Goal: Transaction & Acquisition: Purchase product/service

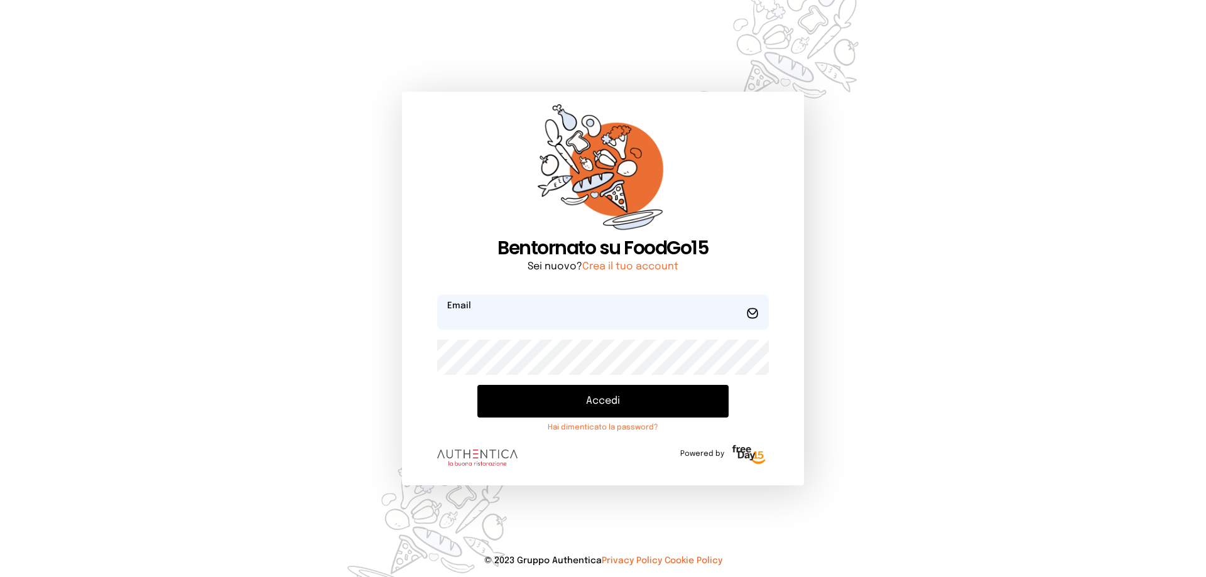
type input "**********"
click at [582, 404] on button "Accedi" at bounding box center [602, 401] width 251 height 33
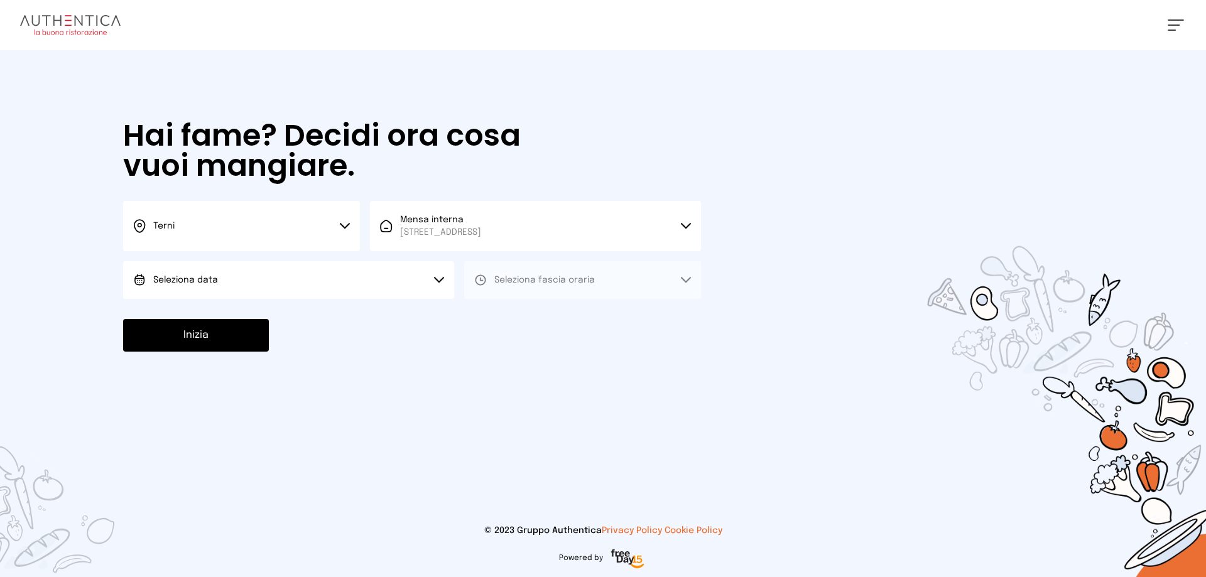
click at [222, 280] on button "Seleziona data" at bounding box center [288, 280] width 331 height 38
click at [209, 312] on span "[DATE], [DATE]" at bounding box center [184, 315] width 62 height 13
click at [506, 281] on span "Seleziona fascia oraria" at bounding box center [544, 280] width 101 height 9
click at [507, 316] on span "Pranzo" at bounding box center [509, 315] width 30 height 13
click at [237, 330] on button "Inizia" at bounding box center [196, 335] width 146 height 33
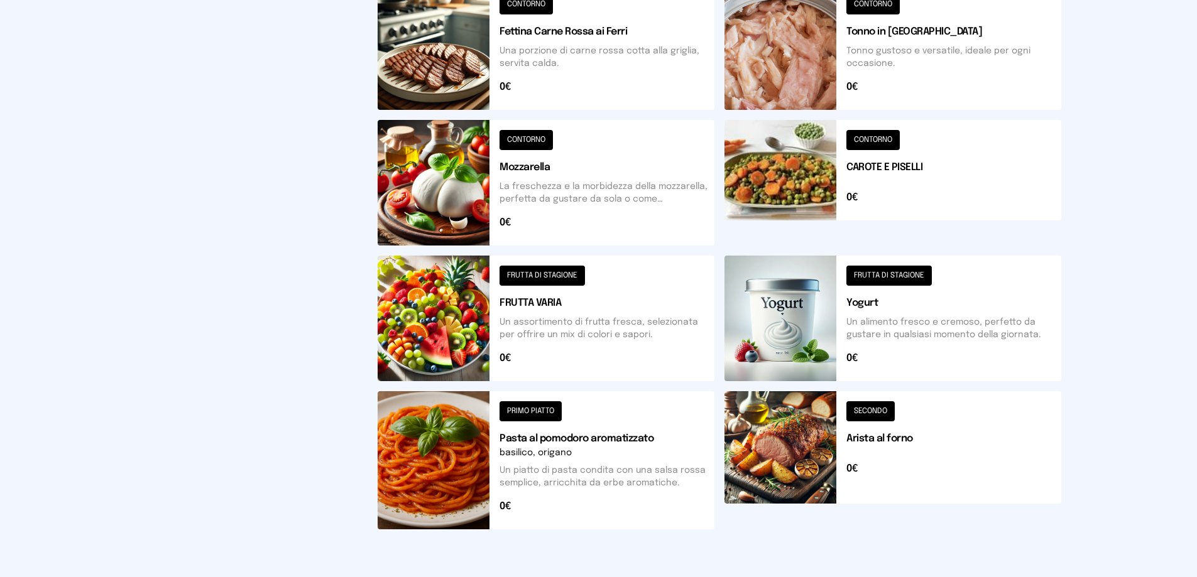
scroll to position [475, 0]
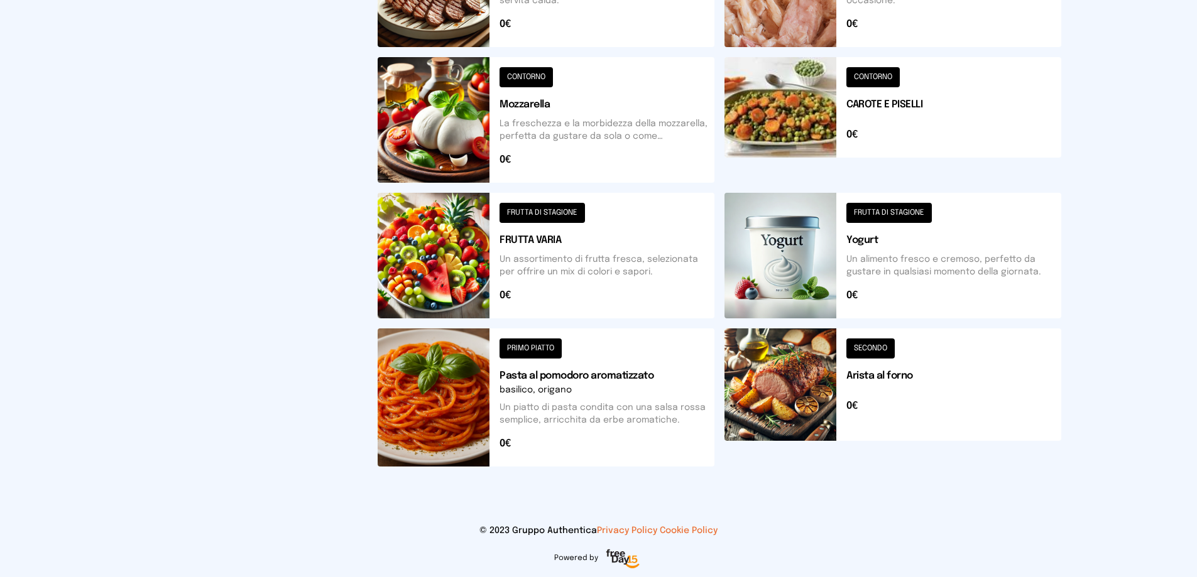
click at [879, 350] on button at bounding box center [892, 398] width 337 height 138
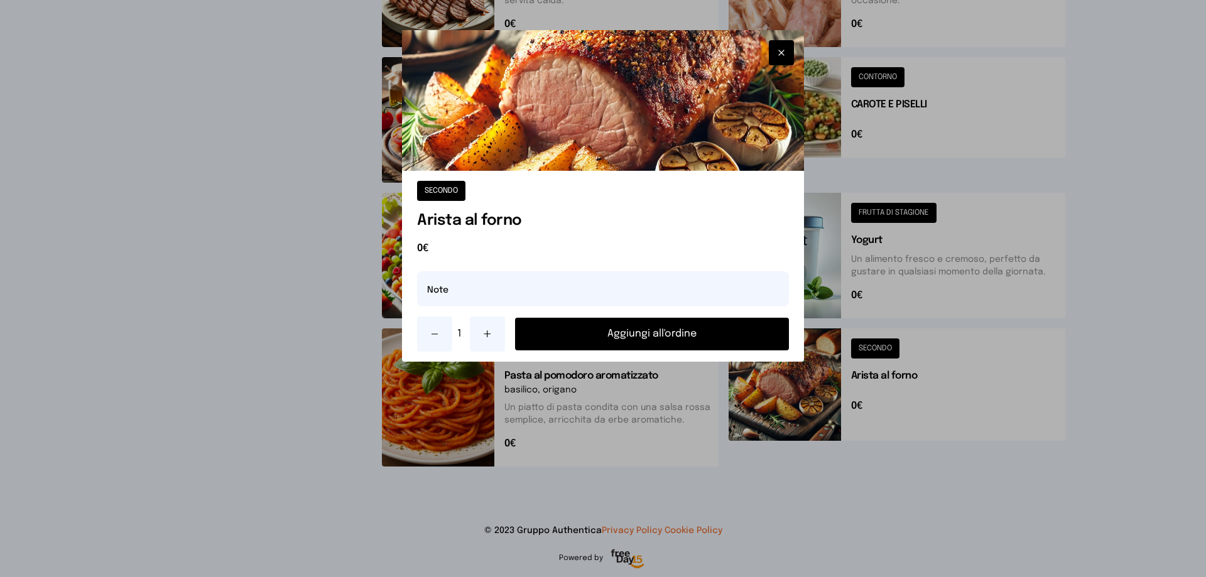
click at [666, 325] on button "Aggiungi all'ordine" at bounding box center [652, 334] width 274 height 33
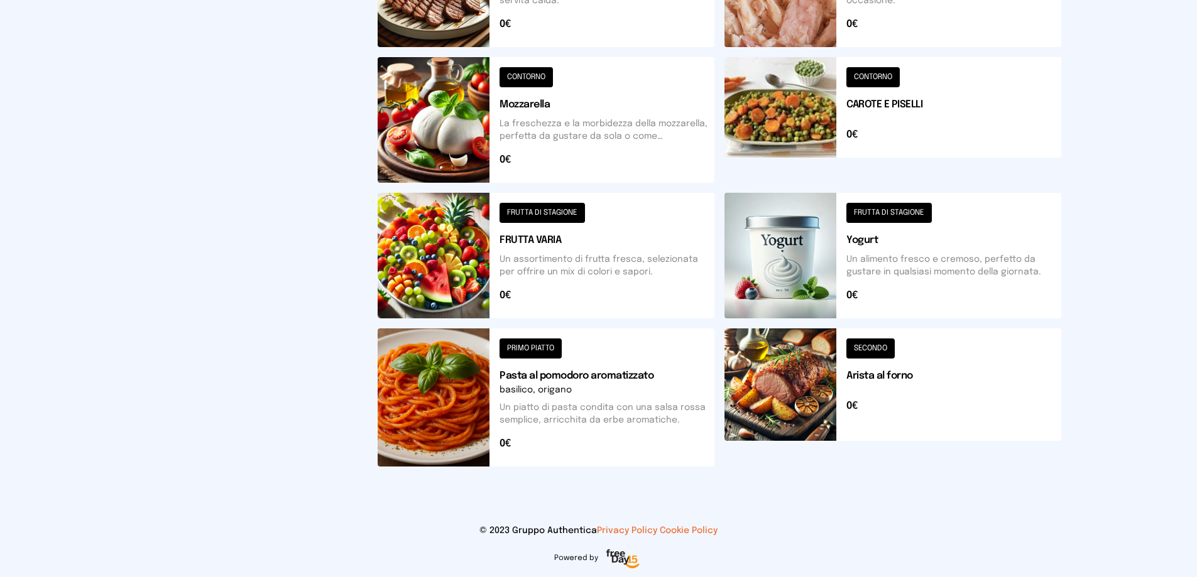
click at [888, 77] on button at bounding box center [892, 120] width 337 height 126
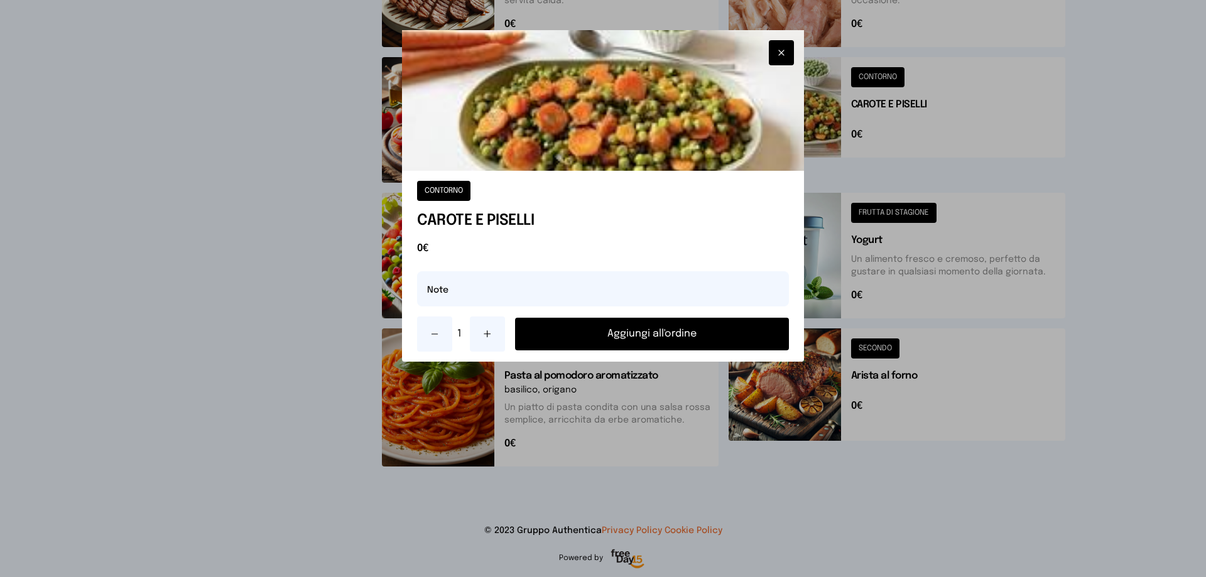
click at [644, 338] on button "Aggiungi all'ordine" at bounding box center [652, 334] width 274 height 33
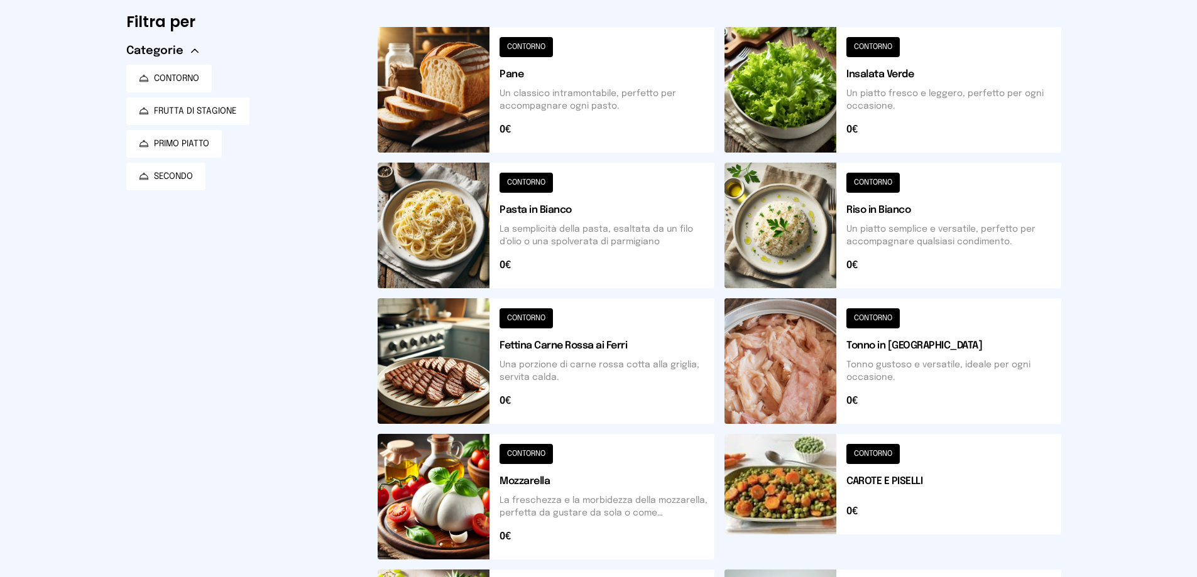
scroll to position [0, 0]
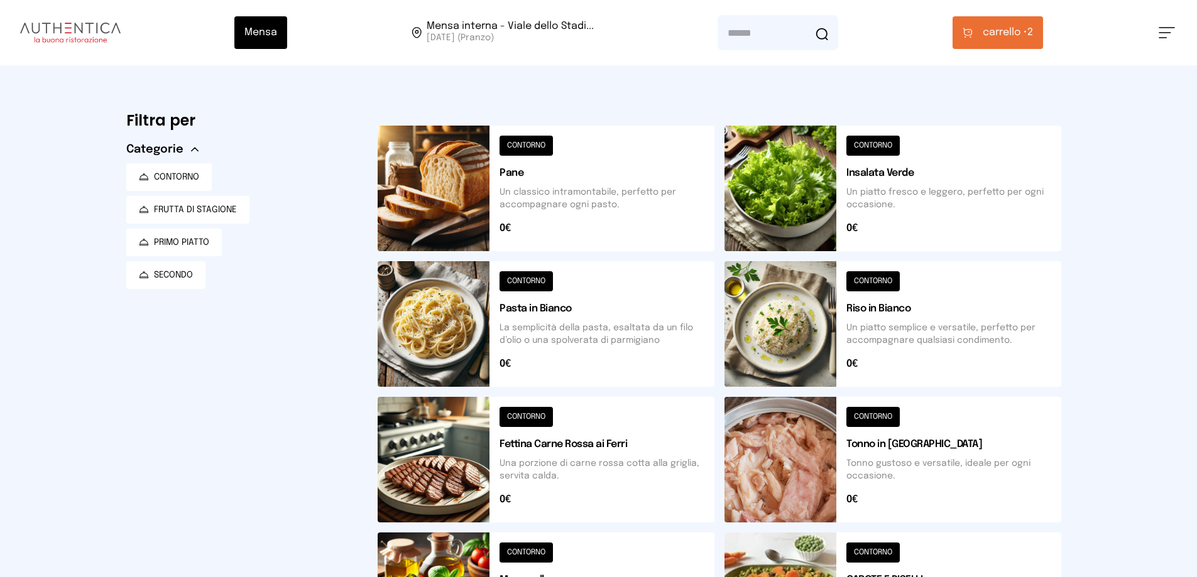
click at [531, 147] on button at bounding box center [546, 189] width 337 height 126
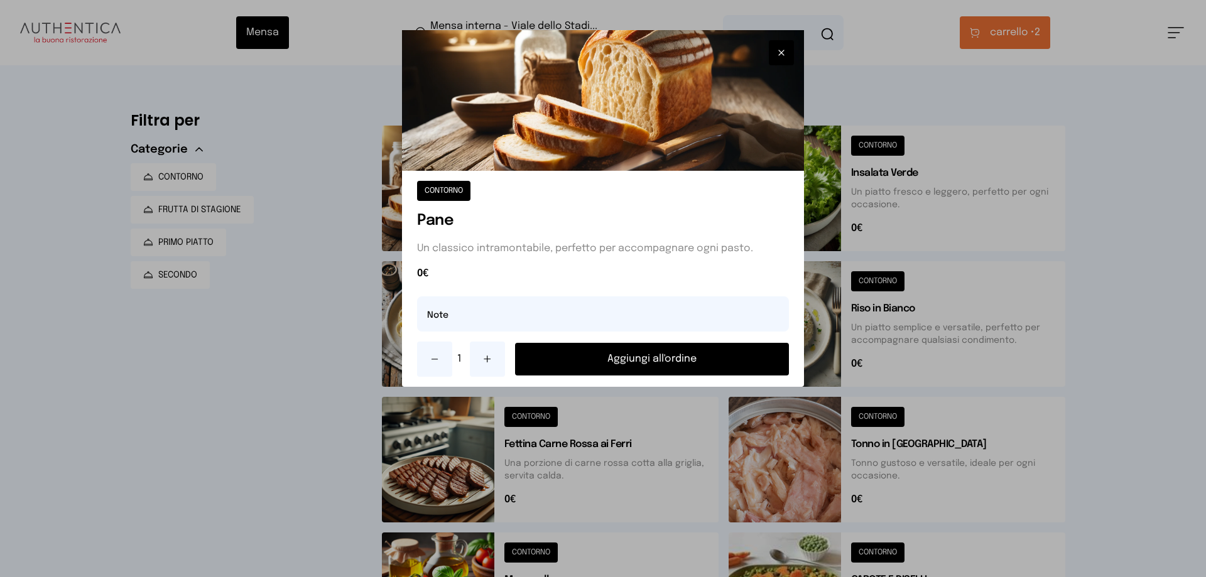
click at [611, 352] on button "Aggiungi all'ordine" at bounding box center [652, 359] width 274 height 33
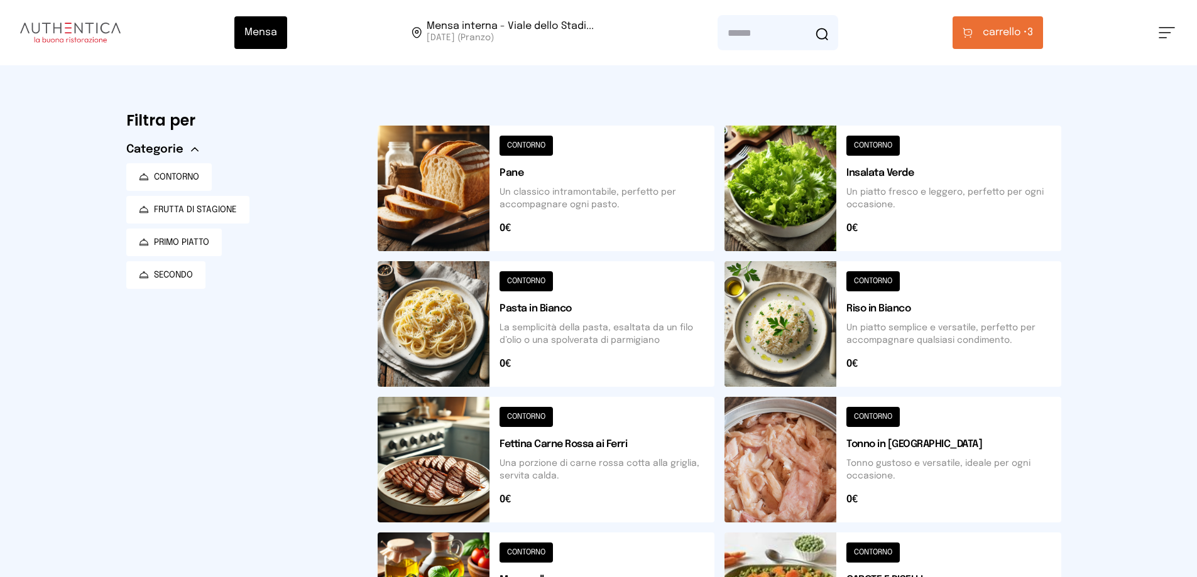
click at [1008, 38] on span "carrello •" at bounding box center [1004, 32] width 45 height 15
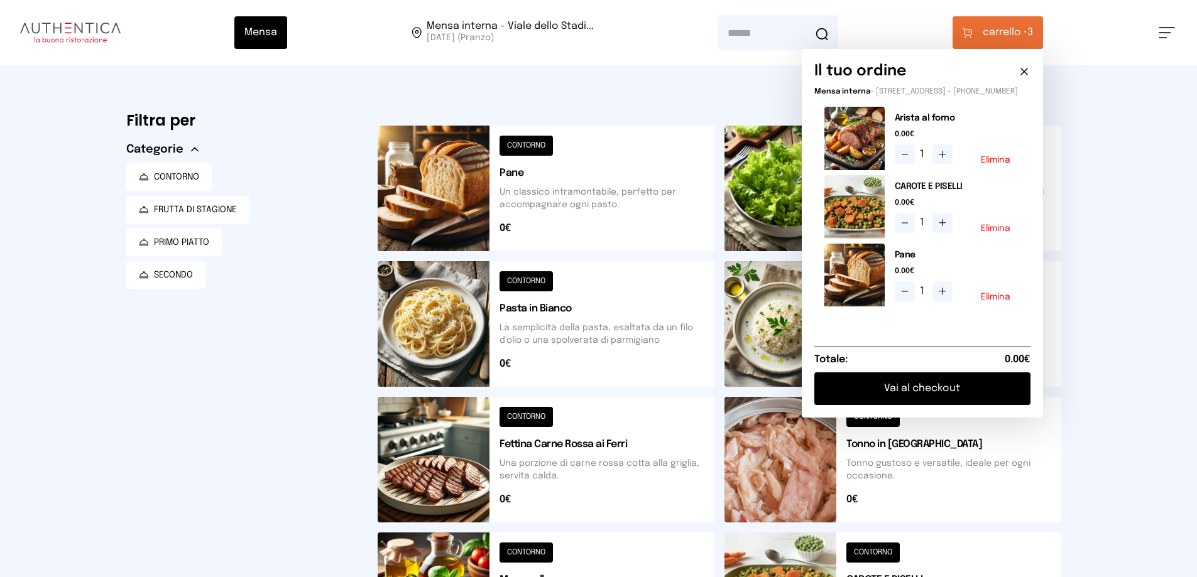
click at [930, 401] on button "Vai al checkout" at bounding box center [922, 388] width 216 height 33
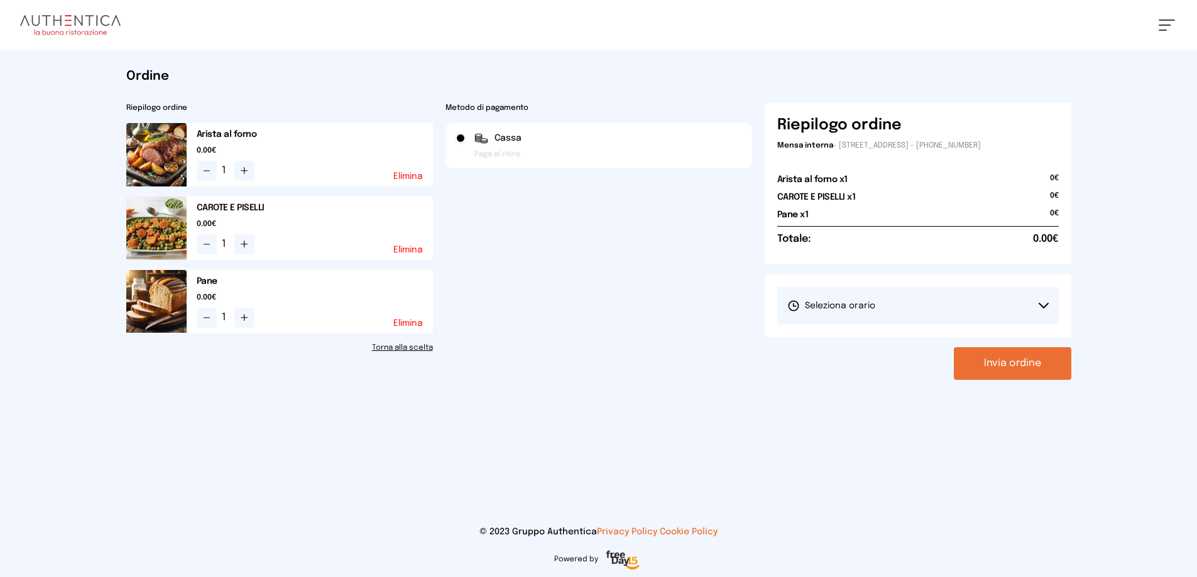
click at [981, 304] on button "Seleziona orario" at bounding box center [917, 306] width 281 height 38
click at [859, 334] on li "1° Turno (13:00 - 15:00)" at bounding box center [917, 341] width 281 height 33
click at [1007, 366] on button "Invia ordine" at bounding box center [1012, 363] width 117 height 33
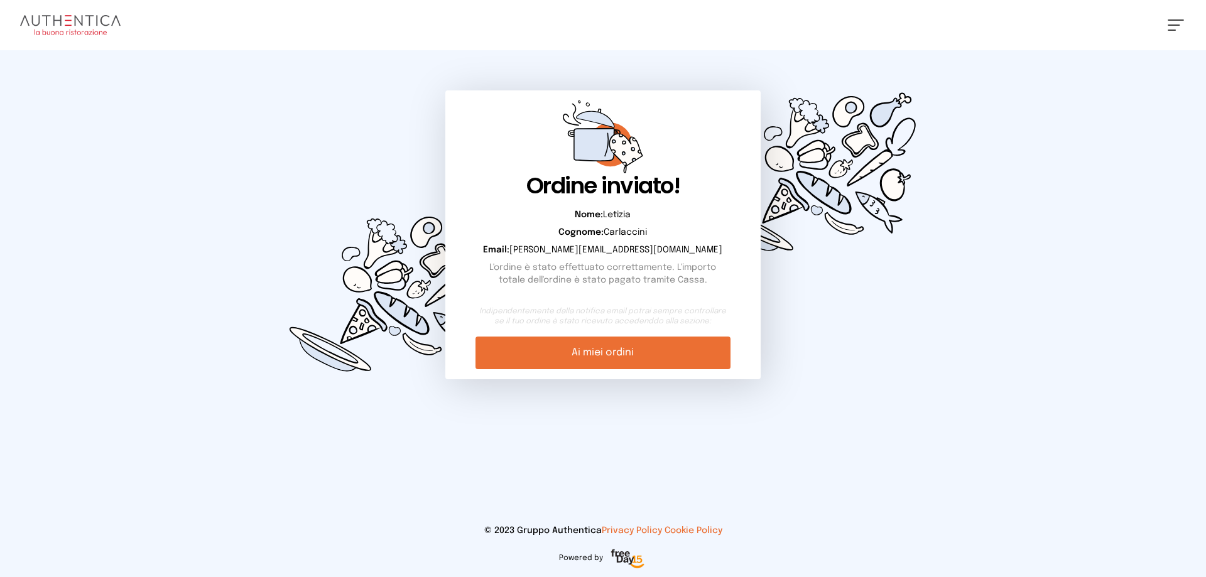
click at [658, 349] on link "Ai miei ordini" at bounding box center [602, 353] width 254 height 33
